Goal: Transaction & Acquisition: Book appointment/travel/reservation

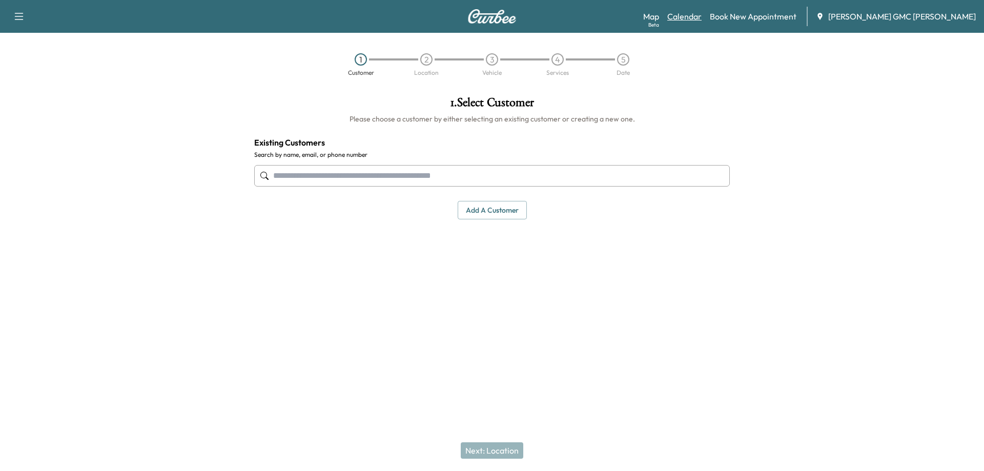
click at [701, 16] on link "Calendar" at bounding box center [684, 16] width 34 height 12
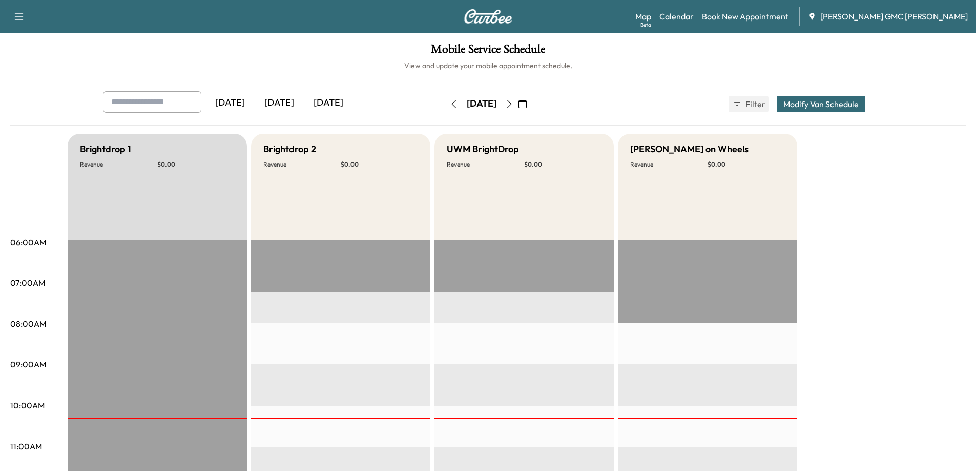
click at [513, 100] on icon "button" at bounding box center [509, 104] width 8 height 8
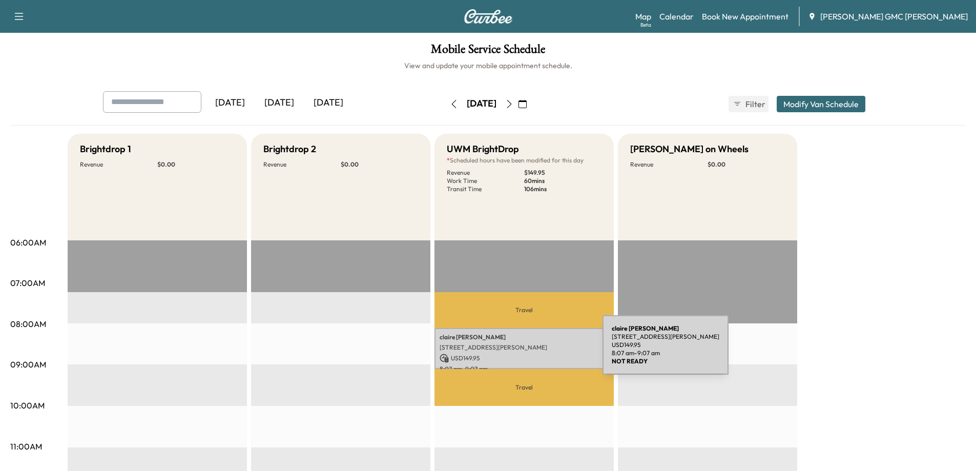
click at [526, 351] on div "[PERSON_NAME] [STREET_ADDRESS][PERSON_NAME] USD 149.95 8:07 am - 9:07 am" at bounding box center [523, 348] width 179 height 41
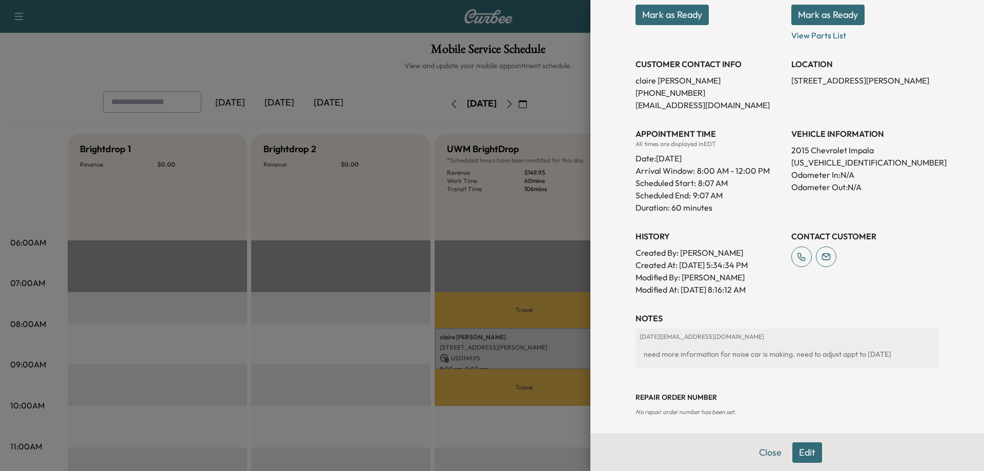
scroll to position [169, 0]
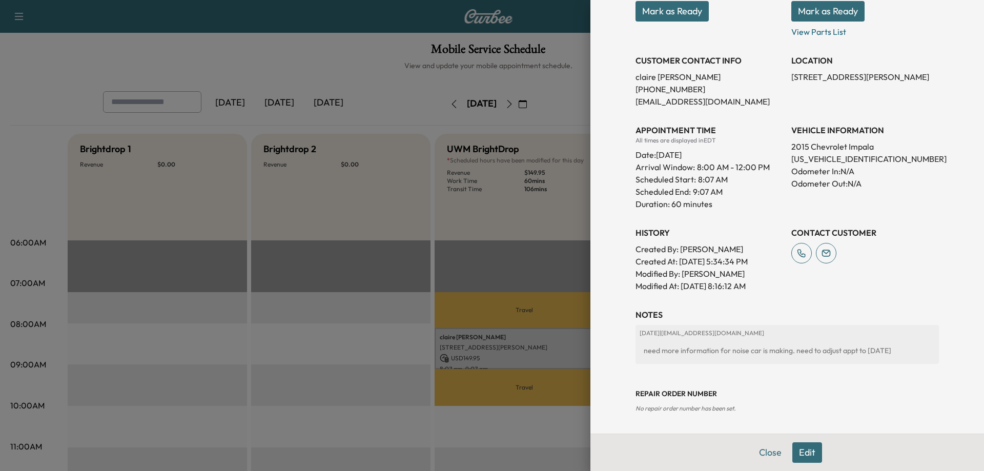
click at [798, 450] on button "Edit" at bounding box center [807, 452] width 30 height 20
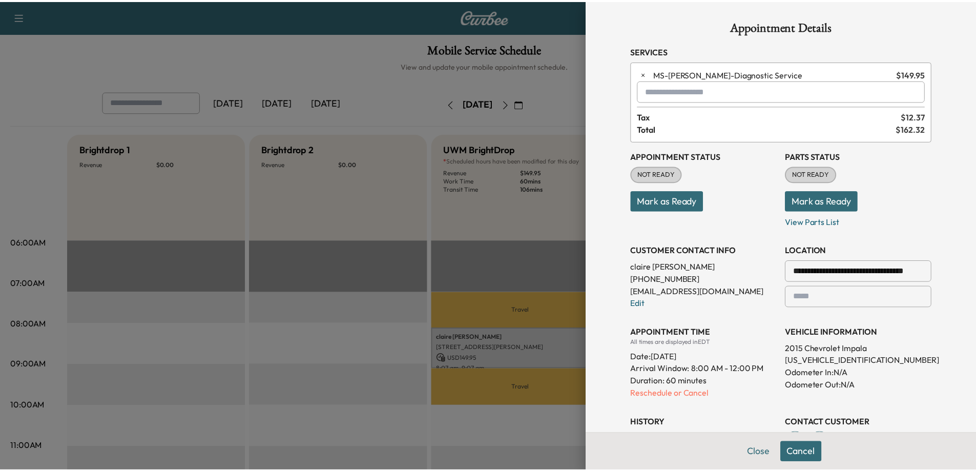
scroll to position [0, 0]
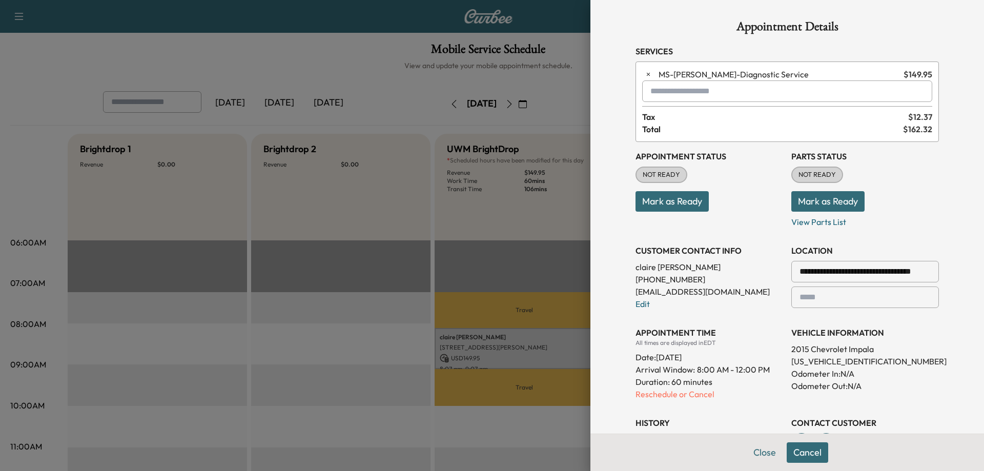
click at [807, 452] on button "Cancel" at bounding box center [806, 452] width 41 height 20
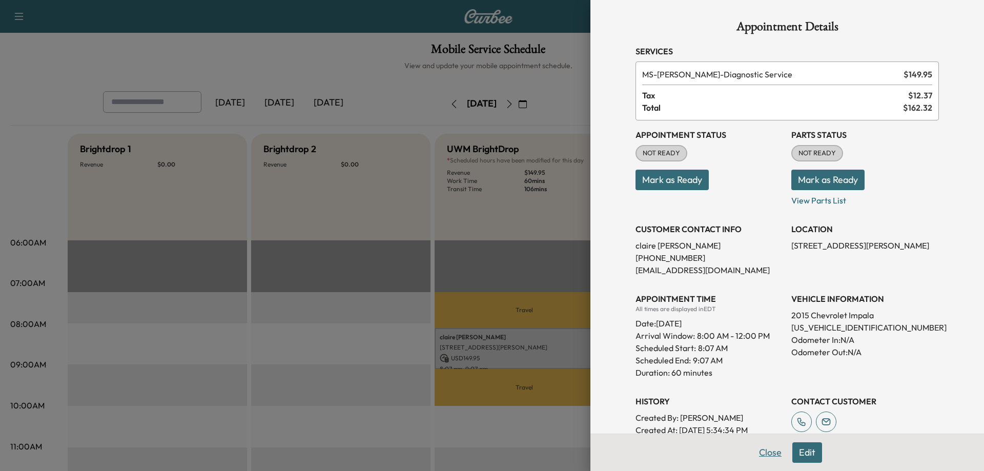
click at [761, 454] on button "Close" at bounding box center [770, 452] width 36 height 20
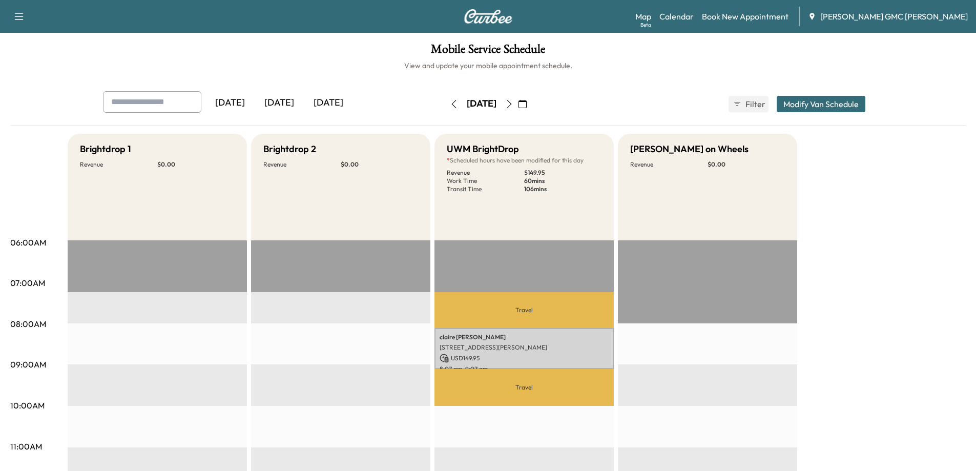
click at [450, 103] on icon "button" at bounding box center [454, 104] width 8 height 8
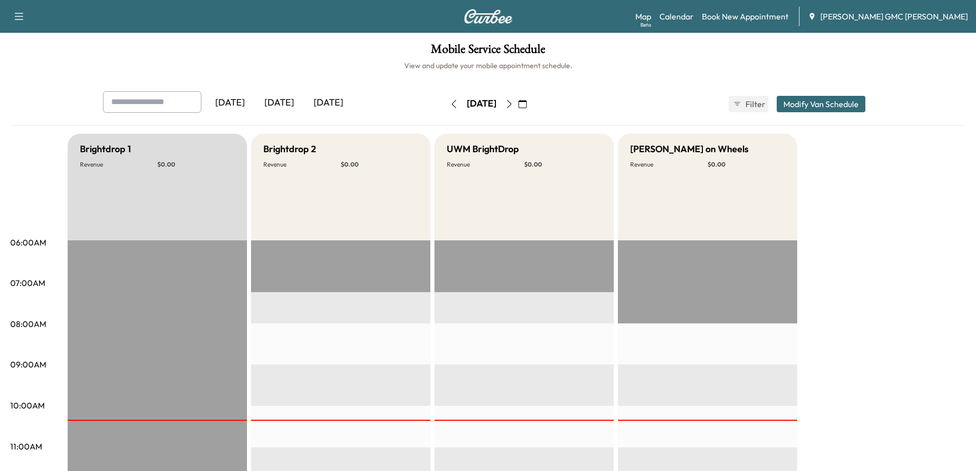
click at [450, 103] on icon "button" at bounding box center [454, 104] width 8 height 8
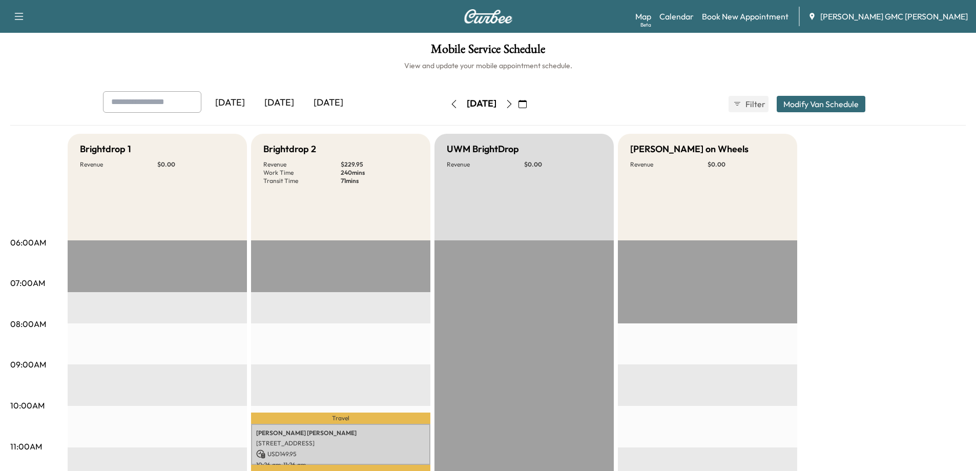
click at [445, 103] on button "button" at bounding box center [453, 104] width 17 height 16
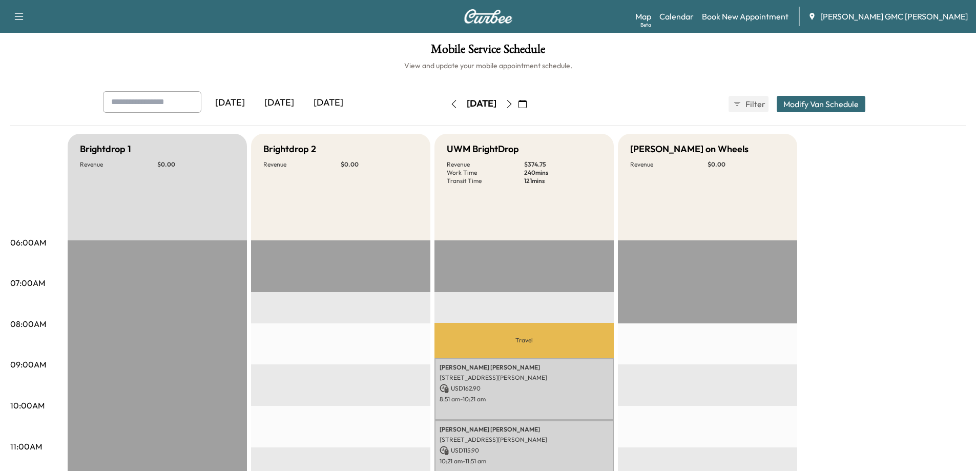
click at [513, 106] on icon "button" at bounding box center [509, 104] width 8 height 8
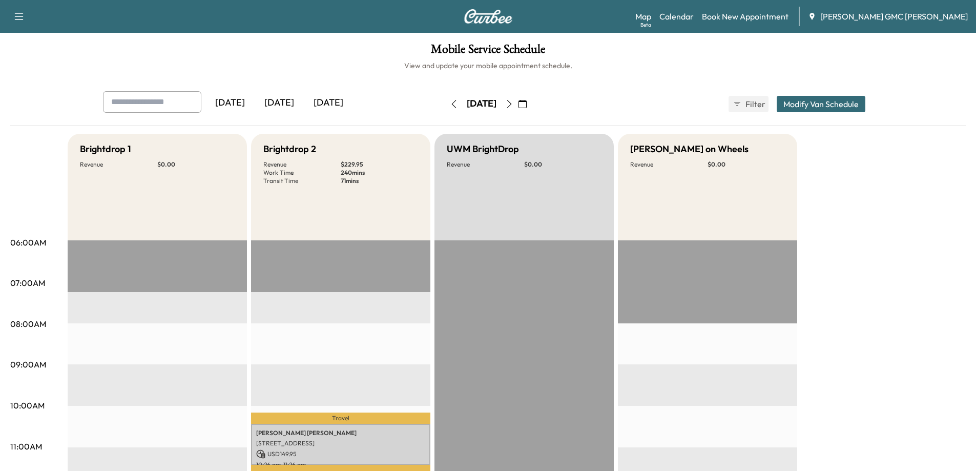
click at [513, 106] on icon "button" at bounding box center [509, 104] width 8 height 8
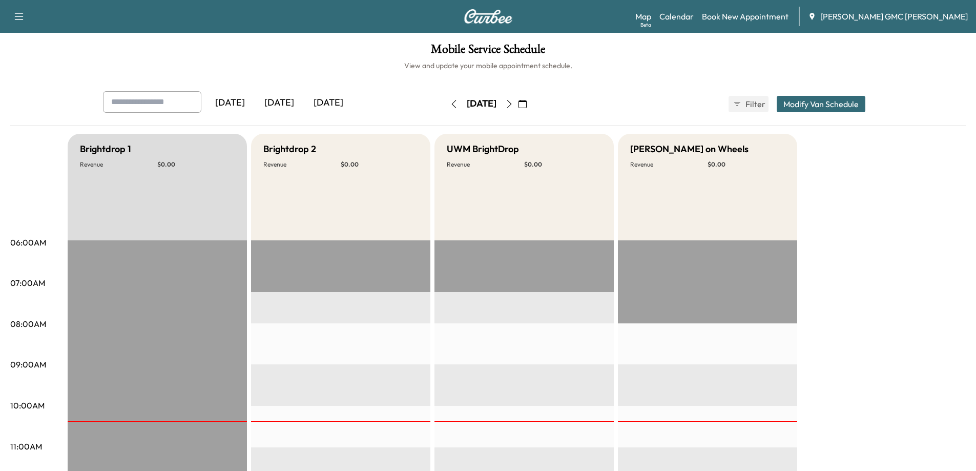
click at [518, 109] on button "button" at bounding box center [508, 104] width 17 height 16
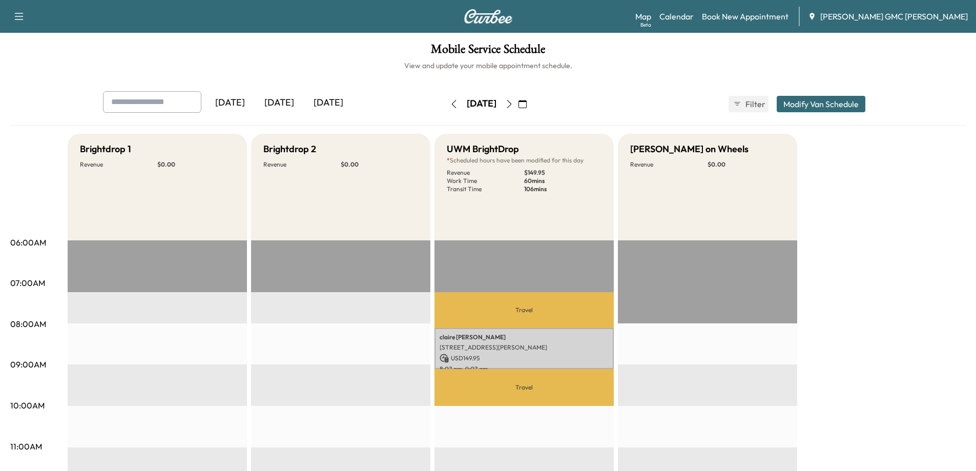
click at [518, 109] on button "button" at bounding box center [508, 104] width 17 height 16
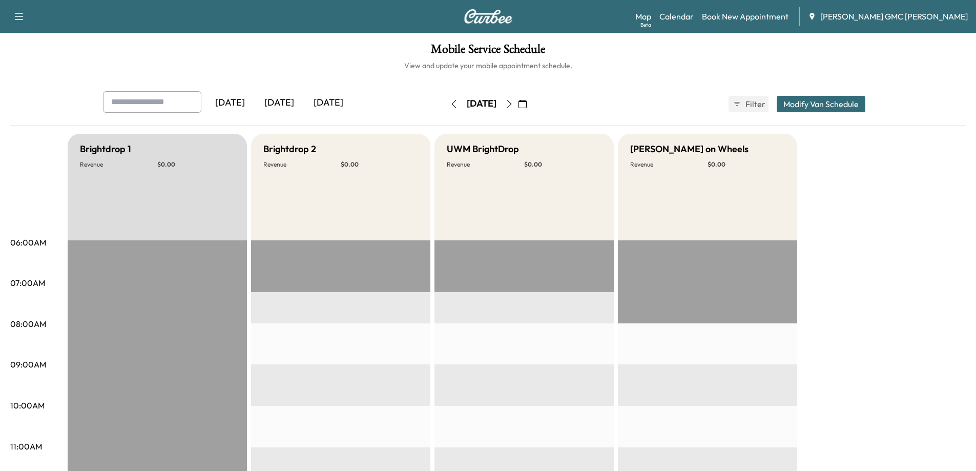
click at [450, 106] on icon "button" at bounding box center [454, 104] width 8 height 8
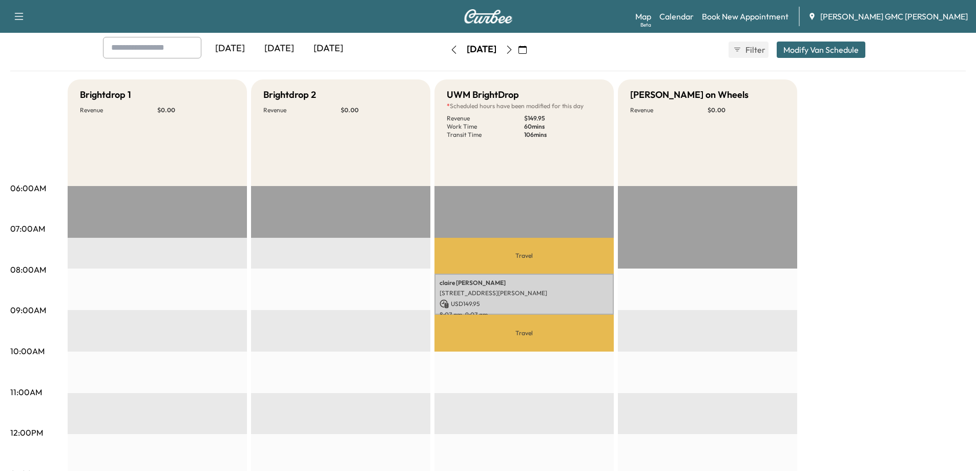
scroll to position [51, 0]
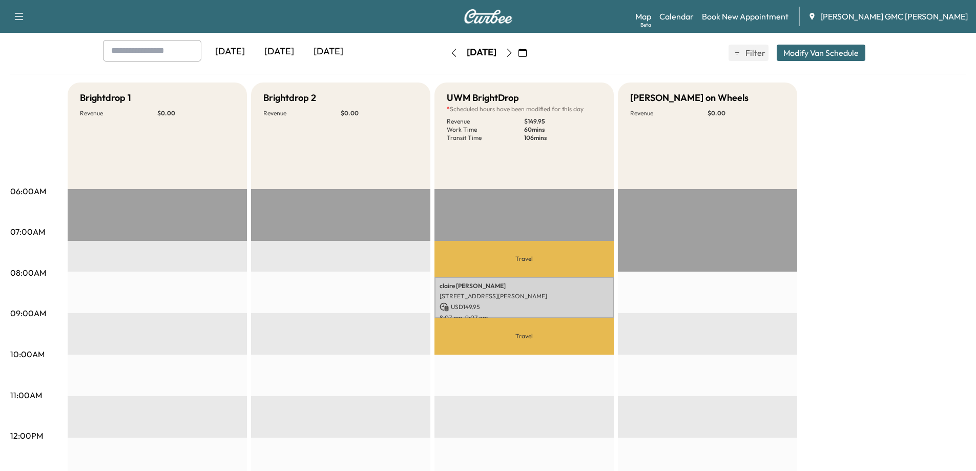
click at [492, 16] on img at bounding box center [488, 16] width 49 height 14
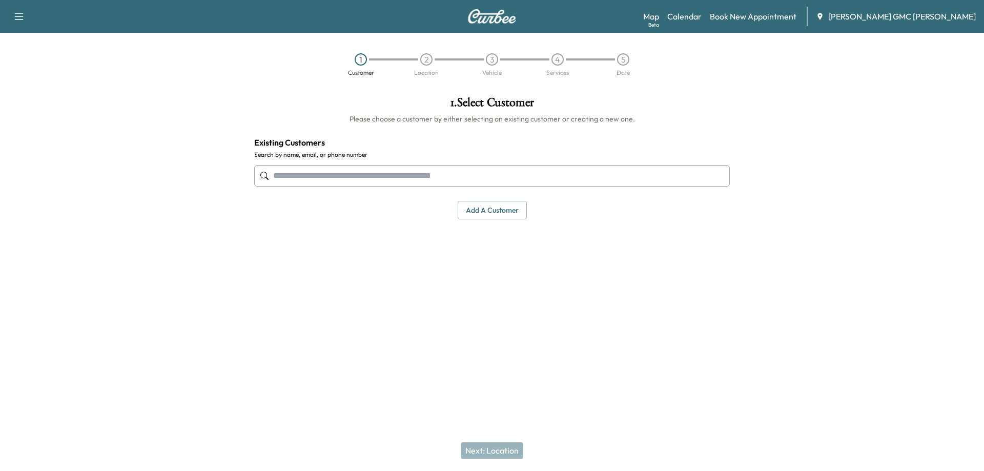
click at [342, 178] on input "text" at bounding box center [491, 176] width 475 height 22
click at [412, 175] on input "text" at bounding box center [491, 176] width 475 height 22
click at [498, 207] on button "Add a customer" at bounding box center [491, 210] width 69 height 19
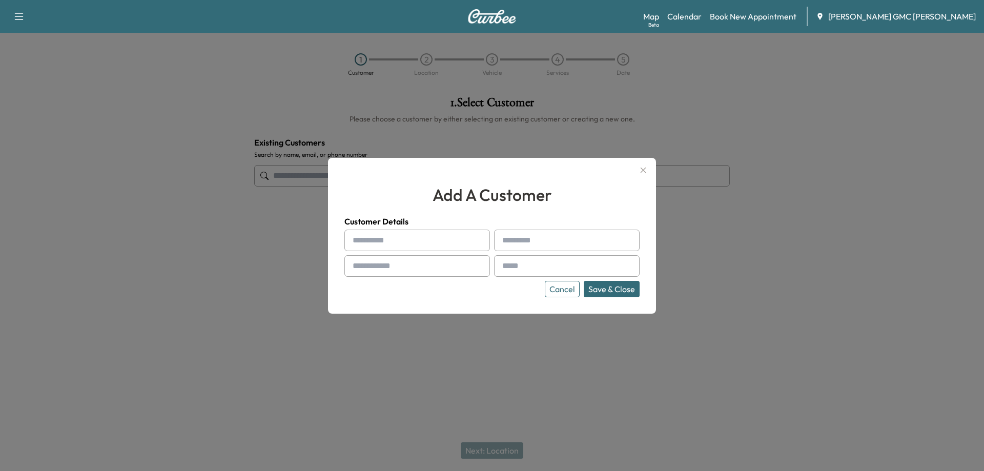
click at [393, 241] on input "text" at bounding box center [416, 241] width 145 height 22
type input "*****"
type input "**********"
paste input "**********"
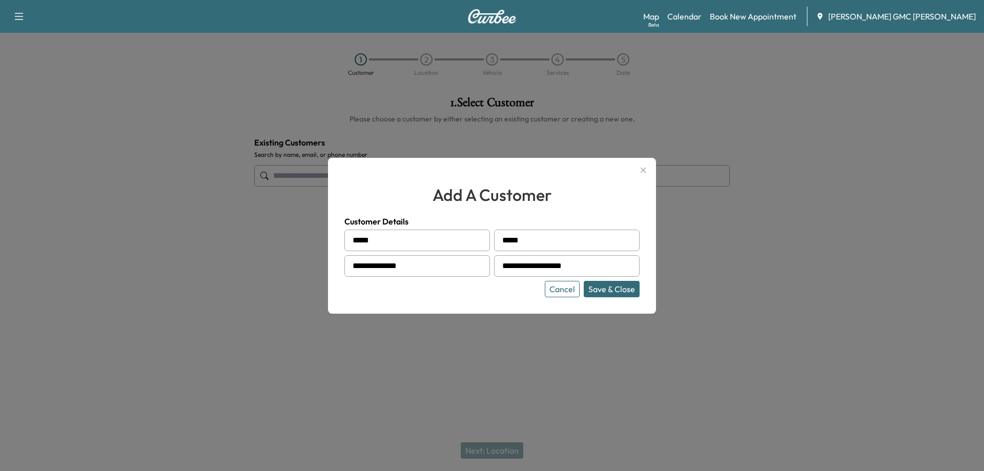
type input "**********"
click at [621, 289] on button "Save & Close" at bounding box center [611, 289] width 56 height 16
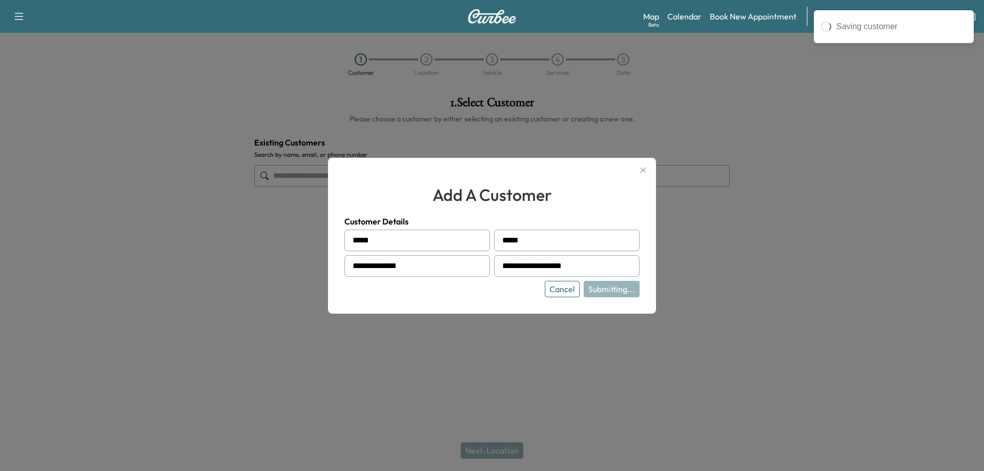
type input "**********"
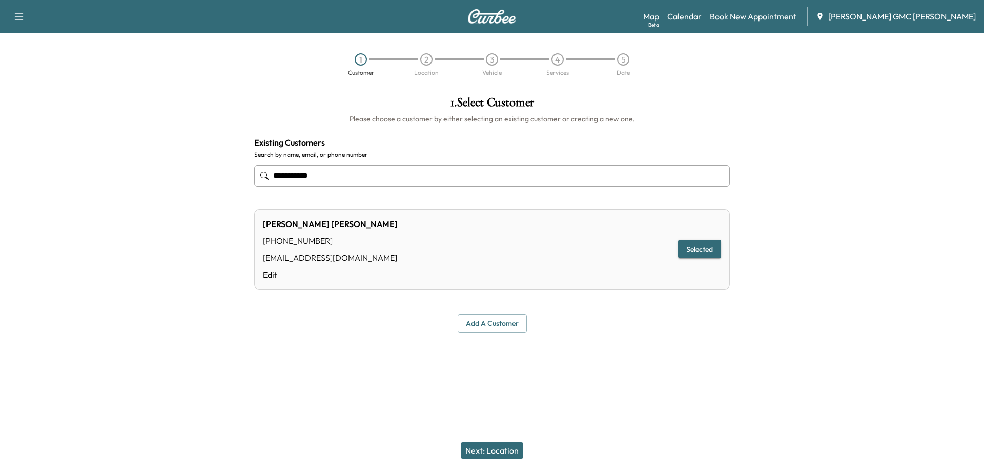
click at [500, 453] on button "Next: Location" at bounding box center [492, 450] width 62 height 16
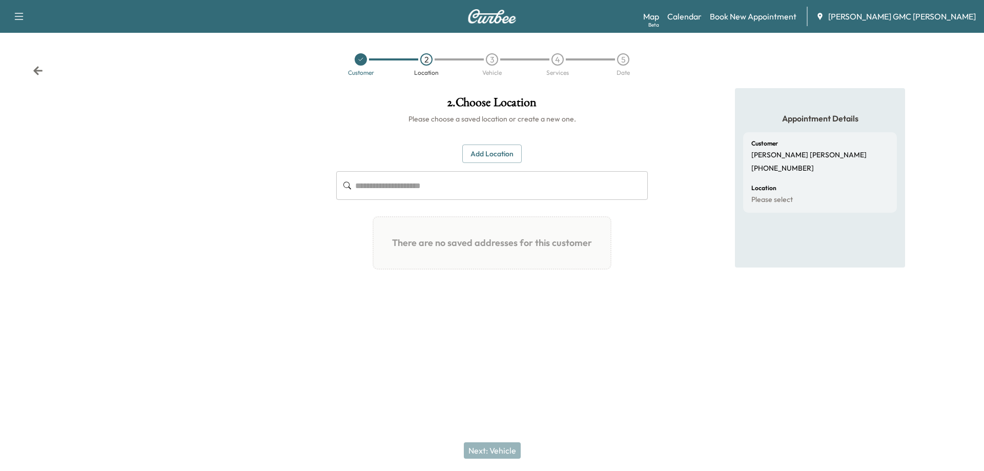
click at [506, 154] on button "Add Location" at bounding box center [491, 153] width 59 height 19
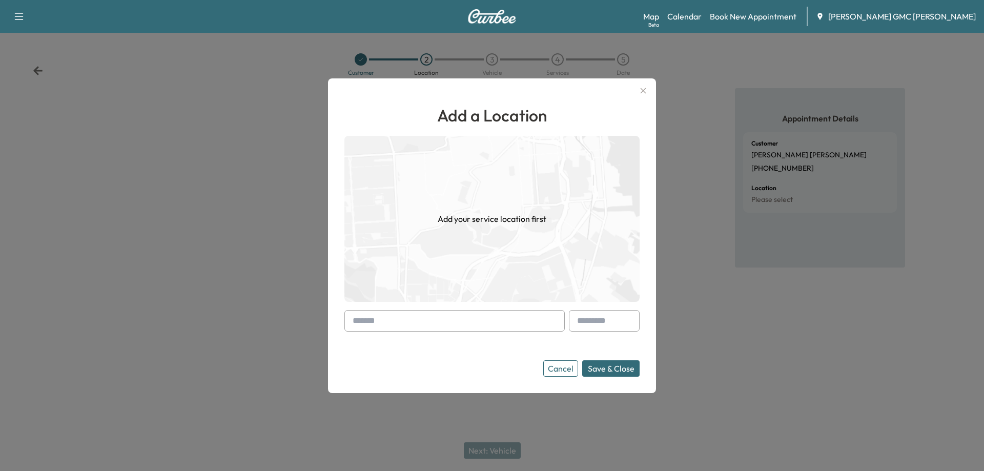
click at [387, 324] on input "text" at bounding box center [454, 321] width 220 height 22
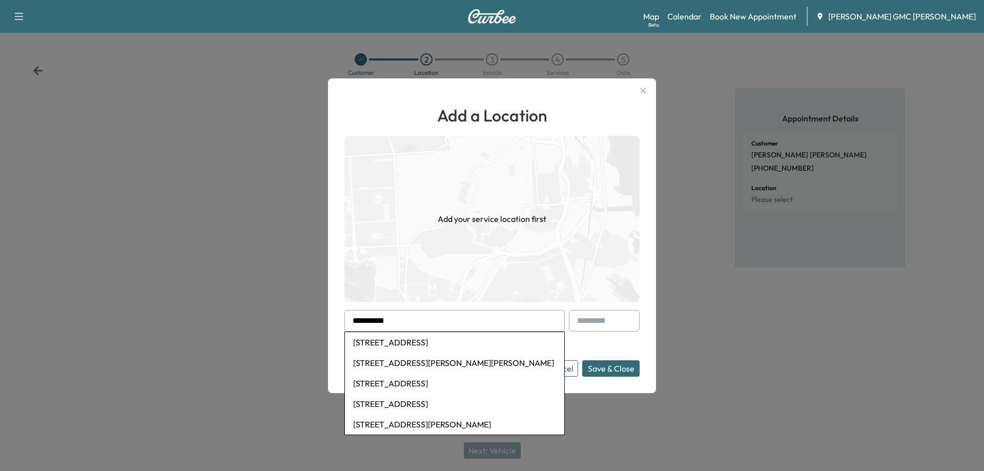
click at [399, 338] on li "[STREET_ADDRESS]" at bounding box center [454, 342] width 219 height 20
type input "**********"
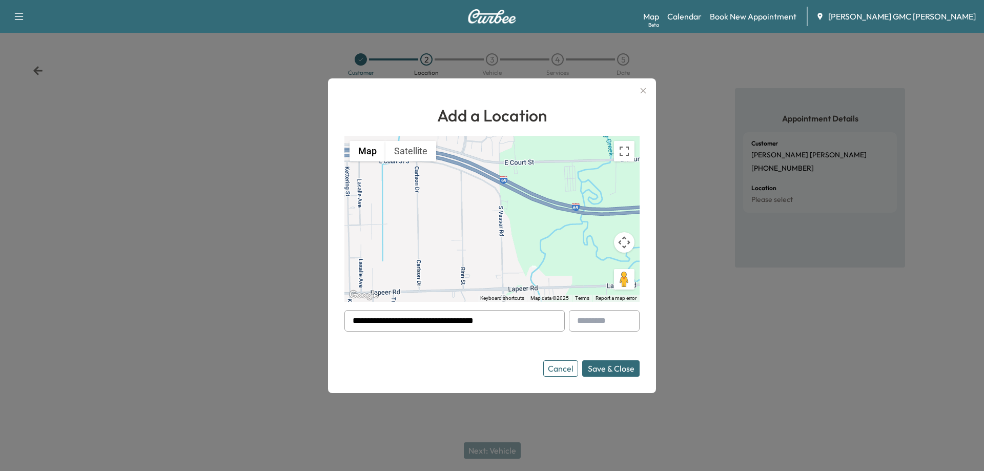
click at [623, 371] on button "Save & Close" at bounding box center [610, 368] width 57 height 16
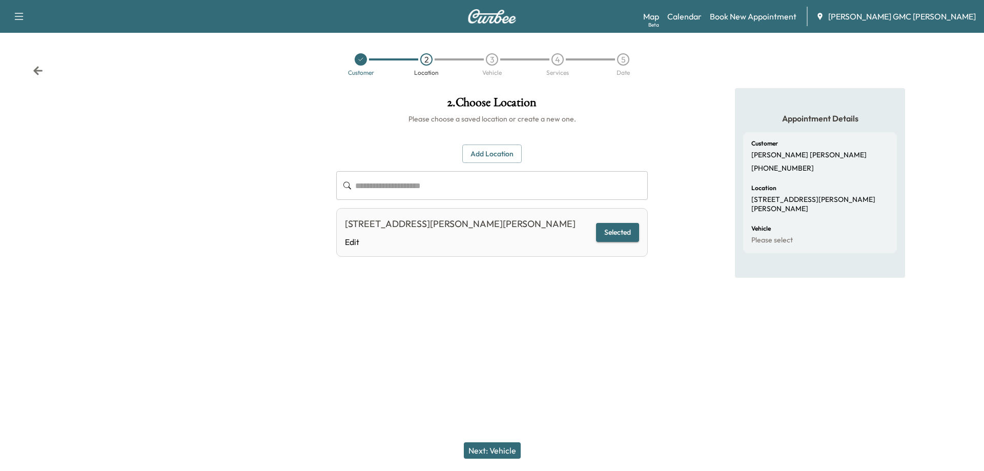
click at [506, 450] on button "Next: Vehicle" at bounding box center [492, 450] width 57 height 16
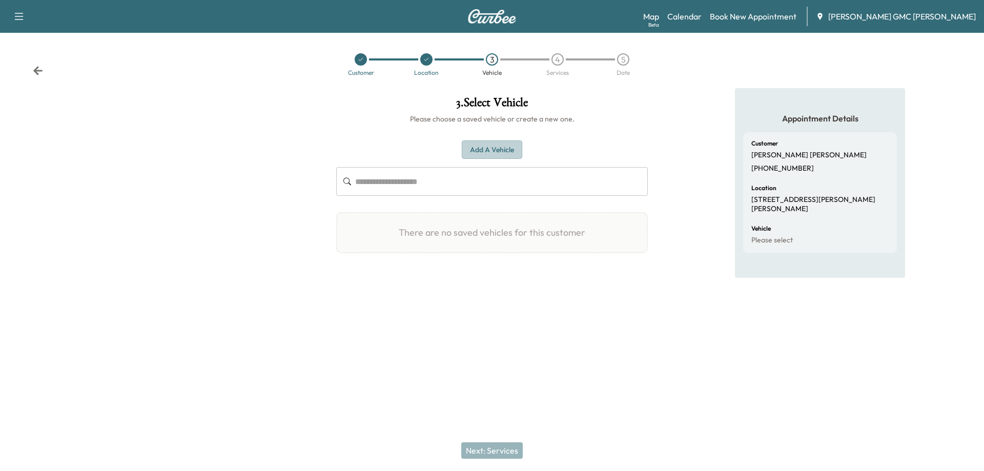
click at [492, 151] on button "Add a Vehicle" at bounding box center [492, 149] width 60 height 19
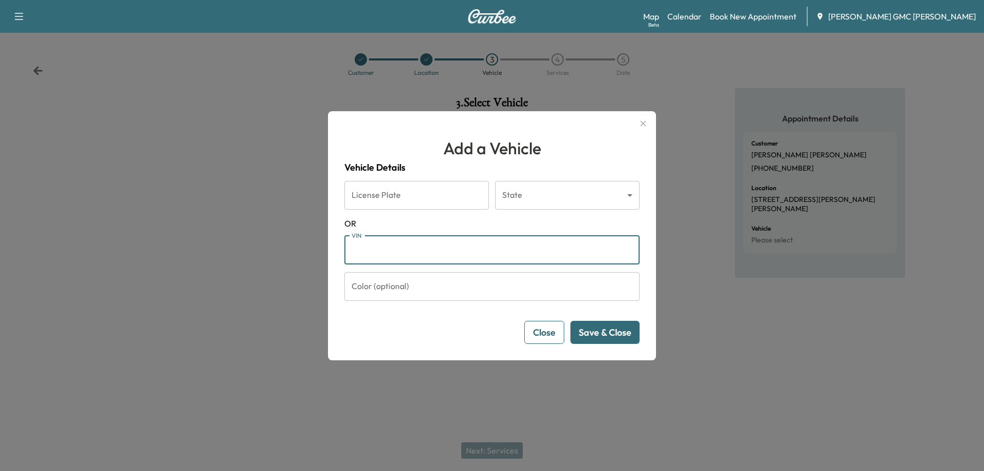
paste input "**********"
type input "**********"
click at [599, 333] on button "Save & Close" at bounding box center [604, 332] width 69 height 23
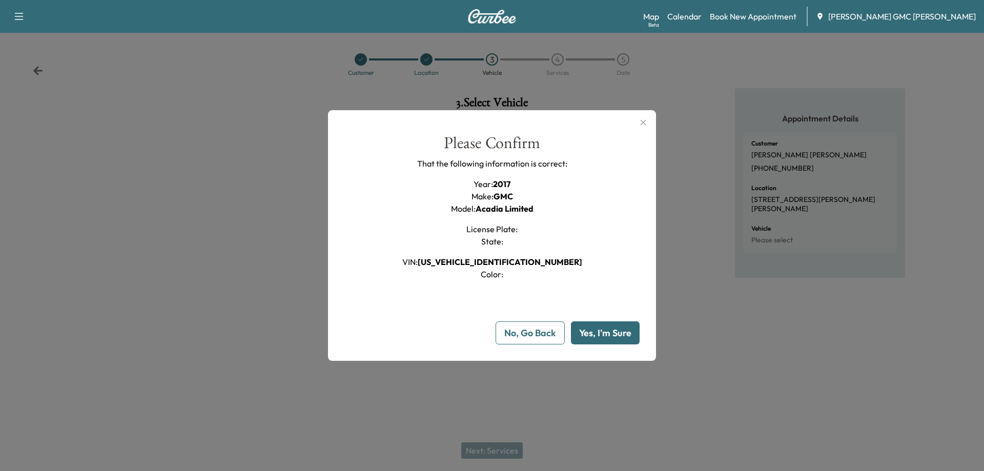
click at [607, 335] on button "Yes, I'm Sure" at bounding box center [605, 332] width 69 height 23
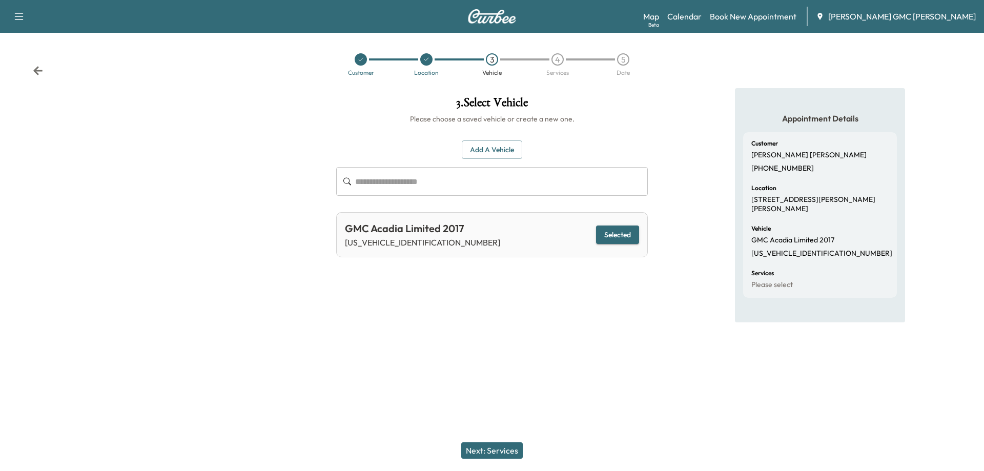
click at [494, 437] on div "Next: Services" at bounding box center [492, 450] width 984 height 41
click at [493, 446] on button "Next: Services" at bounding box center [491, 450] width 61 height 16
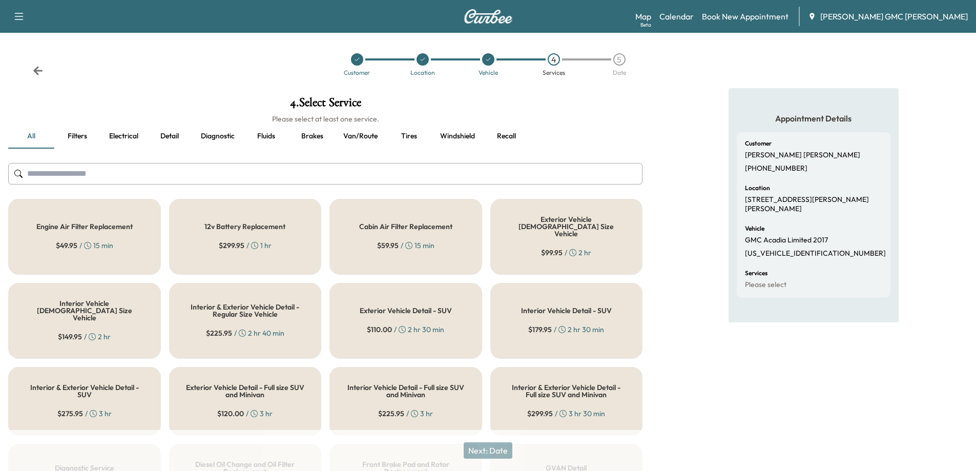
click at [179, 178] on input "text" at bounding box center [325, 174] width 634 height 22
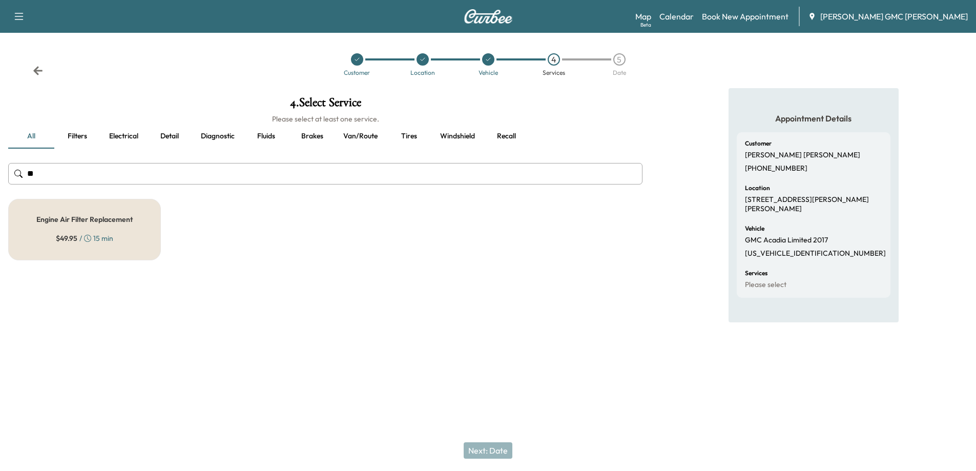
type input "*"
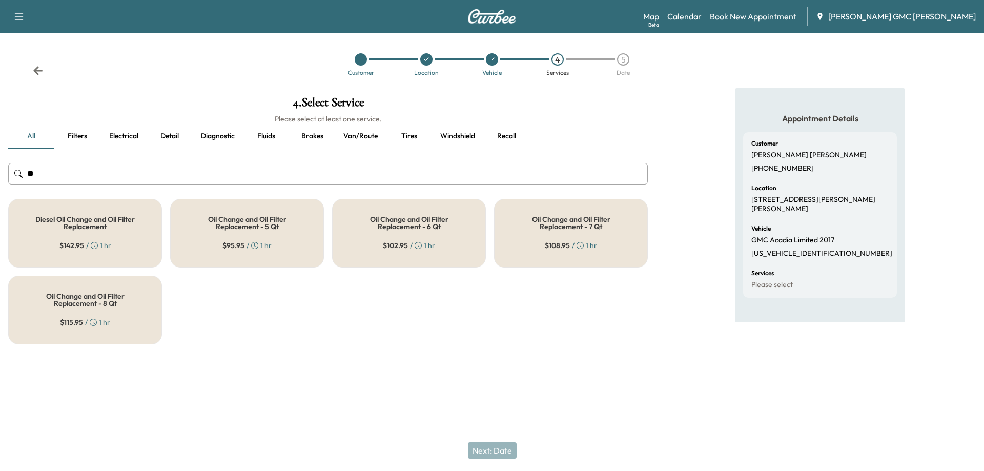
type input "*"
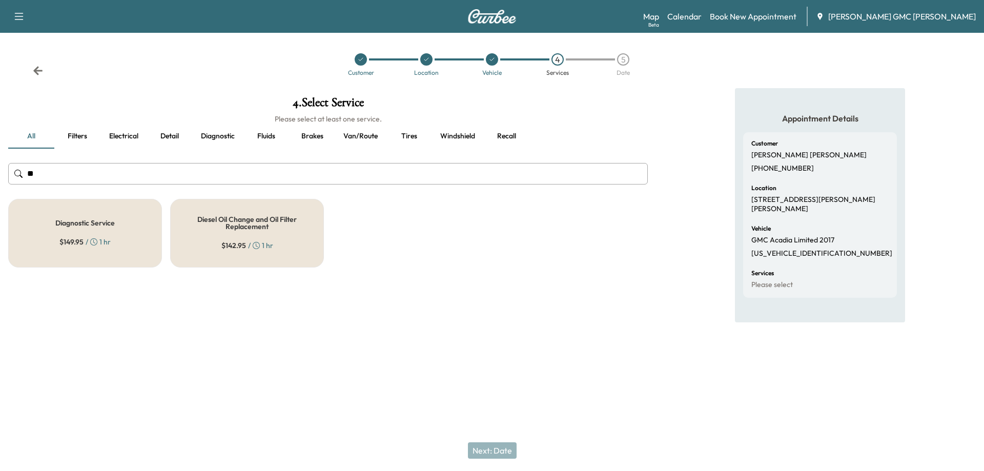
type input "**"
click at [81, 223] on h5 "Diagnostic Service" at bounding box center [84, 222] width 59 height 7
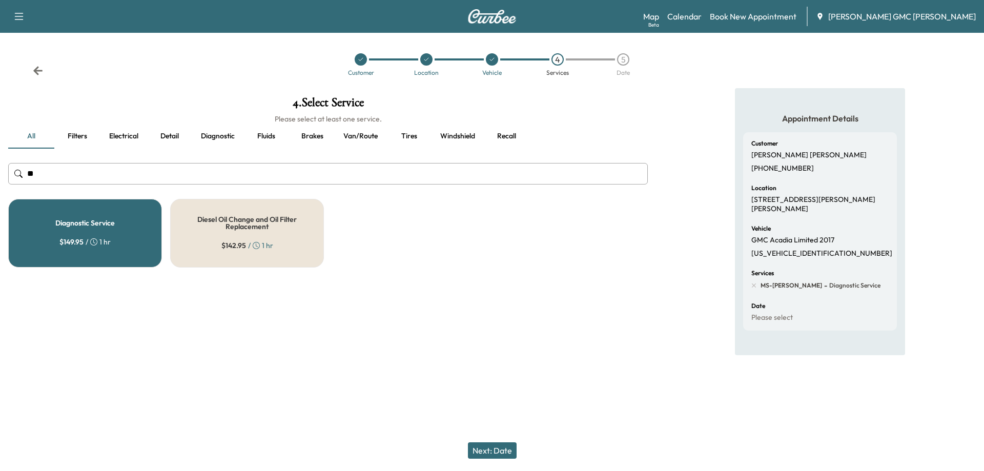
click at [496, 450] on button "Next: Date" at bounding box center [492, 450] width 49 height 16
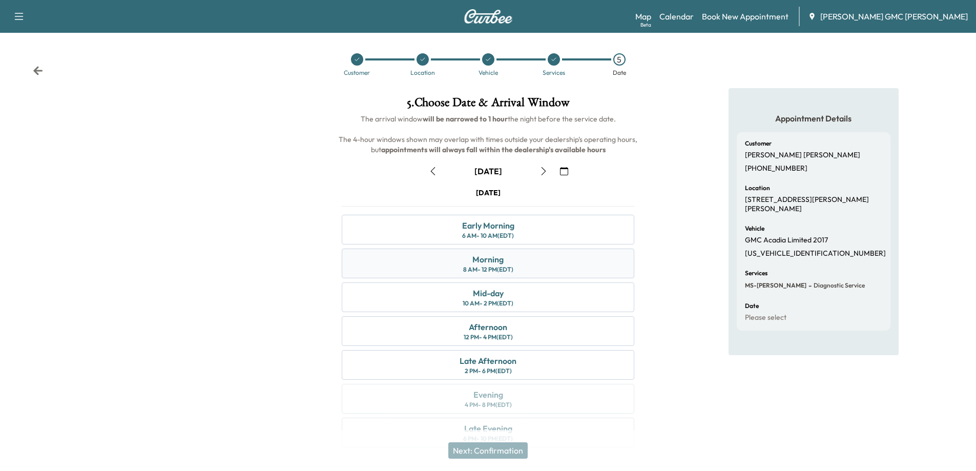
click at [513, 267] on div "8 AM - 12 PM (EDT)" at bounding box center [488, 269] width 50 height 8
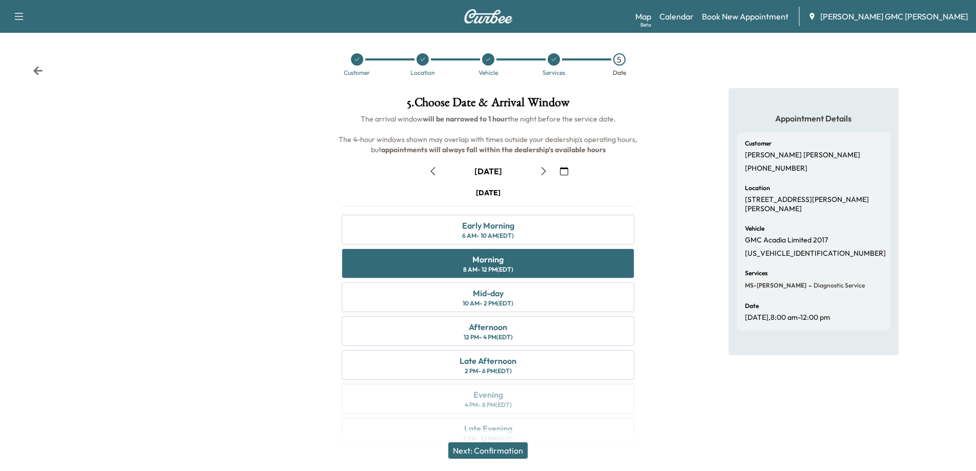
click at [520, 449] on button "Next: Confirmation" at bounding box center [487, 450] width 79 height 16
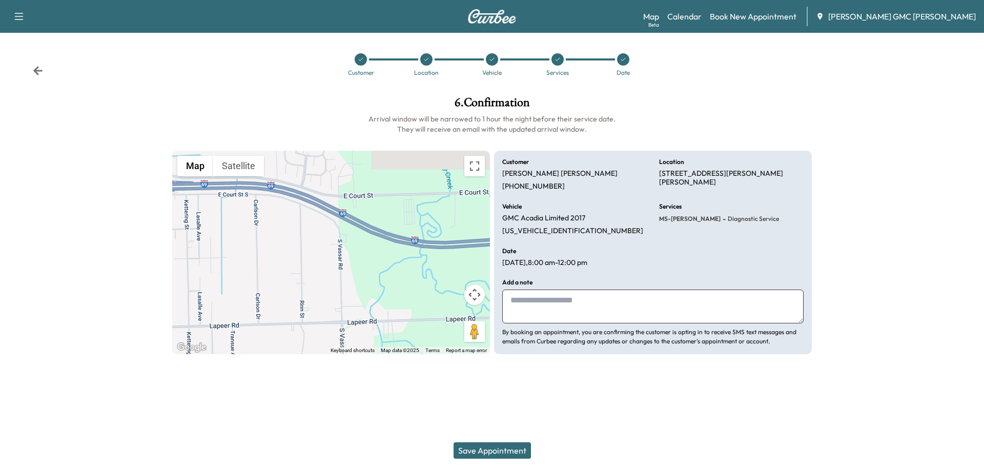
click at [557, 296] on textarea at bounding box center [652, 306] width 301 height 34
type textarea "**********"
click at [482, 450] on button "Save Appointment" at bounding box center [491, 450] width 77 height 16
